Goal: Task Accomplishment & Management: Manage account settings

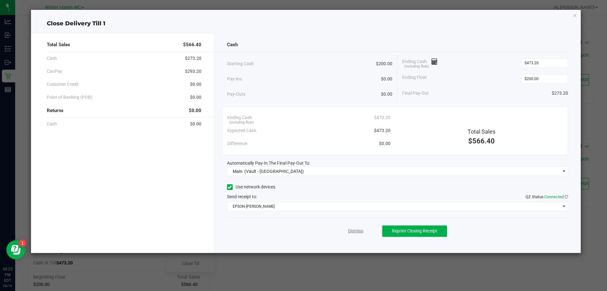
click at [351, 228] on link "Dismiss" at bounding box center [355, 230] width 15 height 7
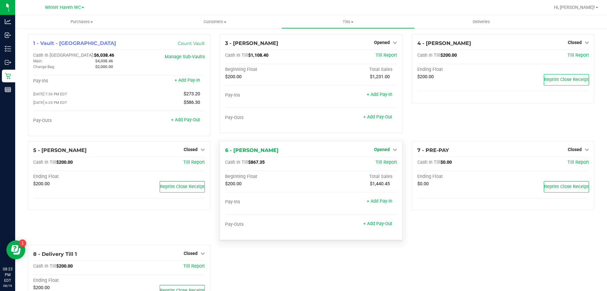
click at [375, 149] on span "Opened" at bounding box center [382, 149] width 16 height 5
click at [380, 162] on link "Close Till" at bounding box center [382, 162] width 17 height 5
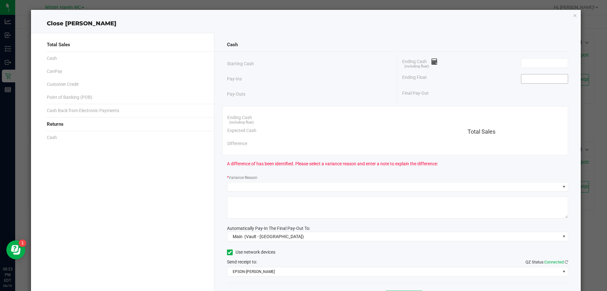
click at [549, 79] on input at bounding box center [545, 78] width 47 height 9
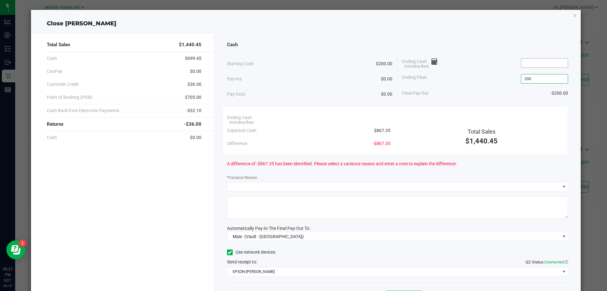
type input "$200.00"
click at [558, 62] on input at bounding box center [545, 63] width 47 height 9
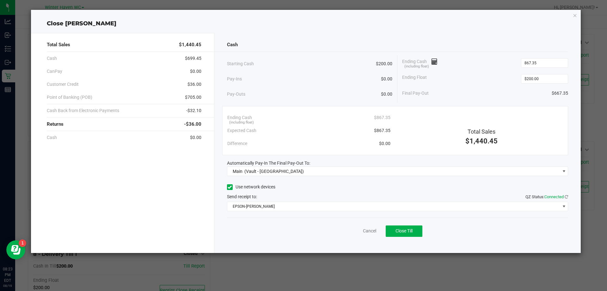
type input "$867.35"
click at [355, 183] on div "Use network devices" at bounding box center [398, 186] width 342 height 9
click at [402, 230] on span "Close Till" at bounding box center [404, 230] width 17 height 5
click at [359, 230] on link "Dismiss" at bounding box center [355, 230] width 15 height 7
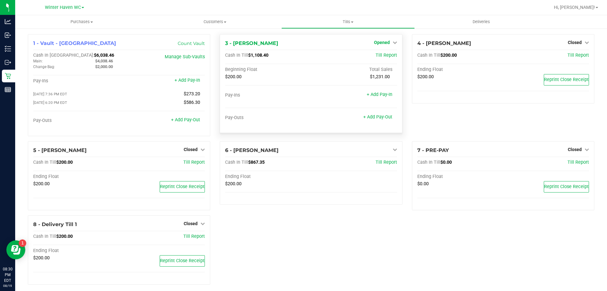
click at [378, 40] on span "Opened" at bounding box center [382, 42] width 16 height 5
click at [380, 56] on link "Close Till" at bounding box center [382, 55] width 17 height 5
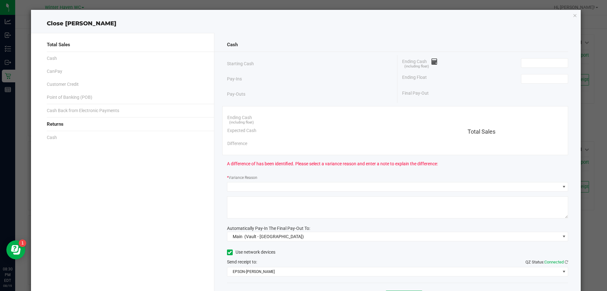
click at [557, 84] on div "Ending Float" at bounding box center [485, 79] width 166 height 16
click at [553, 80] on input at bounding box center [545, 78] width 47 height 9
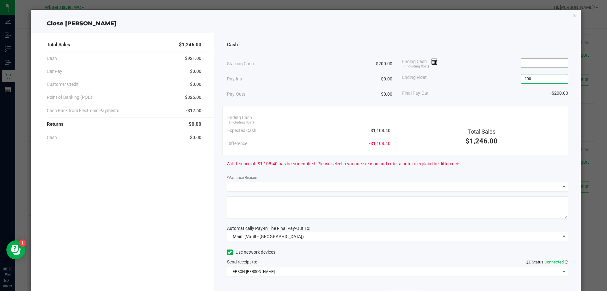
type input "$200.00"
click at [550, 62] on input at bounding box center [545, 63] width 47 height 9
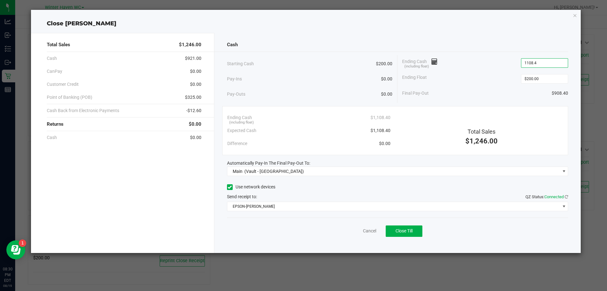
type input "$1,108.40"
click at [489, 84] on div "Ending Float $200.00" at bounding box center [485, 79] width 166 height 16
click at [406, 234] on button "Close Till" at bounding box center [404, 230] width 37 height 11
click at [350, 230] on link "Dismiss" at bounding box center [355, 230] width 15 height 7
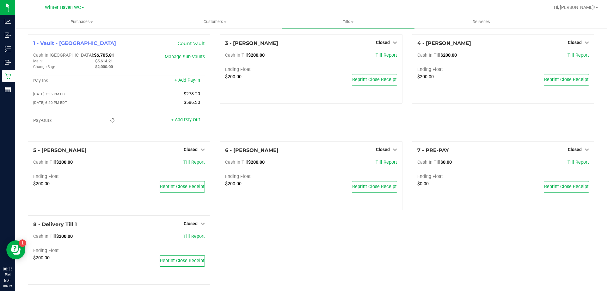
click at [296, 123] on div "3 - [PERSON_NAME] Closed Open Till Cash In Till $200.00 Till Report Ending Floa…" at bounding box center [311, 87] width 192 height 107
click at [187, 42] on link "Count Vault" at bounding box center [191, 43] width 27 height 6
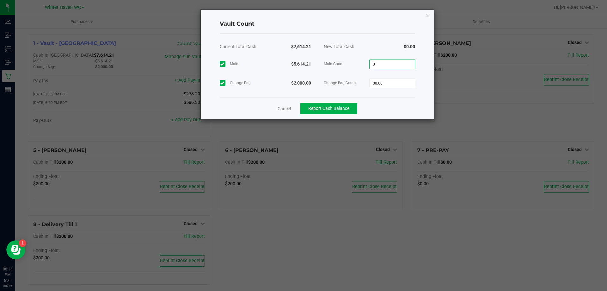
click at [391, 65] on input "0" at bounding box center [392, 64] width 45 height 9
type input "$5,614.21"
click at [397, 80] on input "0" at bounding box center [392, 83] width 45 height 9
type input "$2,000.00"
click at [409, 103] on div "Cancel Report Cash Balance" at bounding box center [317, 108] width 195 height 22
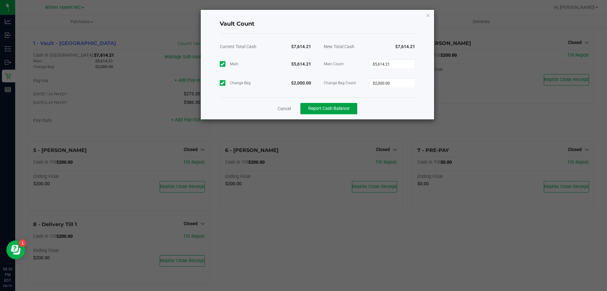
click at [337, 104] on button "Report Cash Balance" at bounding box center [329, 108] width 57 height 11
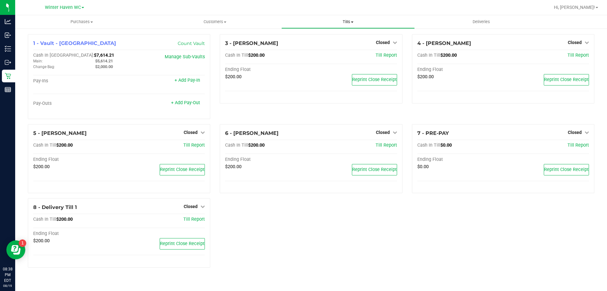
click at [349, 21] on span "Tills" at bounding box center [348, 22] width 133 height 6
click at [338, 44] on span "Reconcile e-payments" at bounding box center [313, 45] width 63 height 5
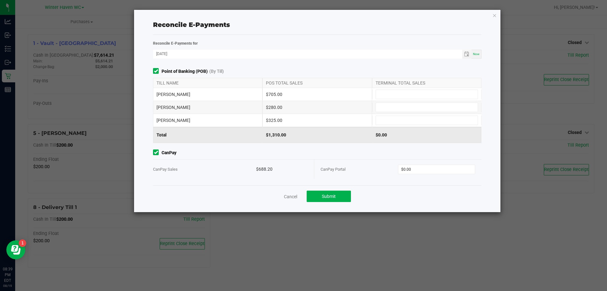
click at [431, 161] on div "CanPay Portal $0.00" at bounding box center [398, 168] width 155 height 19
click at [431, 167] on input "0" at bounding box center [437, 169] width 77 height 9
type input "$688.20"
click at [432, 118] on input at bounding box center [427, 120] width 102 height 9
type input "$325.00"
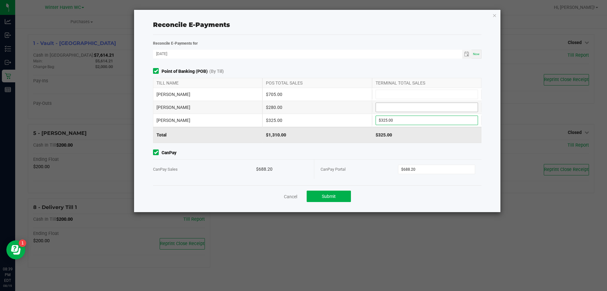
click at [417, 108] on input at bounding box center [427, 107] width 102 height 9
type input "$280.00"
click at [400, 92] on input at bounding box center [427, 94] width 102 height 9
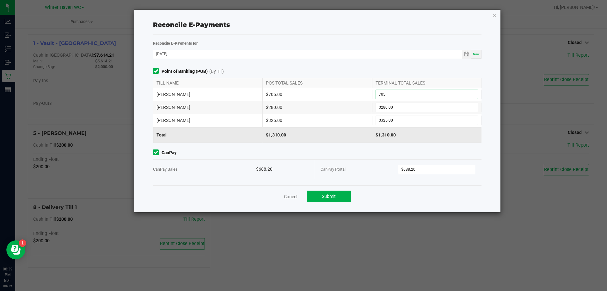
type input "$705.00"
click at [351, 158] on div "CanPay CanPay Sales $688.20 CanPay Portal $688.20" at bounding box center [317, 163] width 338 height 29
click at [336, 196] on button "Submit" at bounding box center [329, 195] width 44 height 11
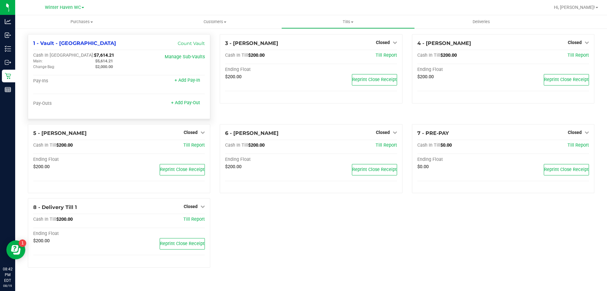
drag, startPoint x: 116, startPoint y: 59, endPoint x: 95, endPoint y: 61, distance: 20.6
click at [95, 61] on div "$5,614.21" at bounding box center [121, 61] width 62 height 6
copy span "$5,614.21"
click at [395, 269] on div "1 - Vault - Winter Haven Count Vault Cash In Vault: $7,614.21 Main: $5,614.21 C…" at bounding box center [311, 153] width 576 height 238
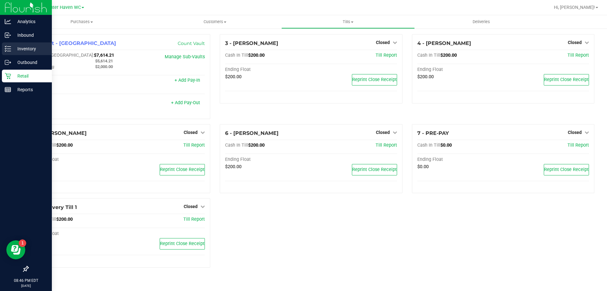
click at [11, 47] on p "Inventory" at bounding box center [30, 49] width 38 height 8
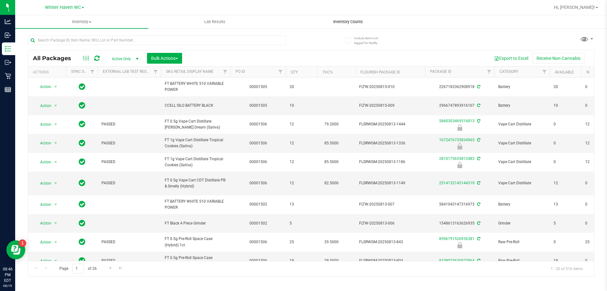
click at [359, 20] on span "Inventory Counts" at bounding box center [348, 22] width 47 height 6
